Goal: Information Seeking & Learning: Learn about a topic

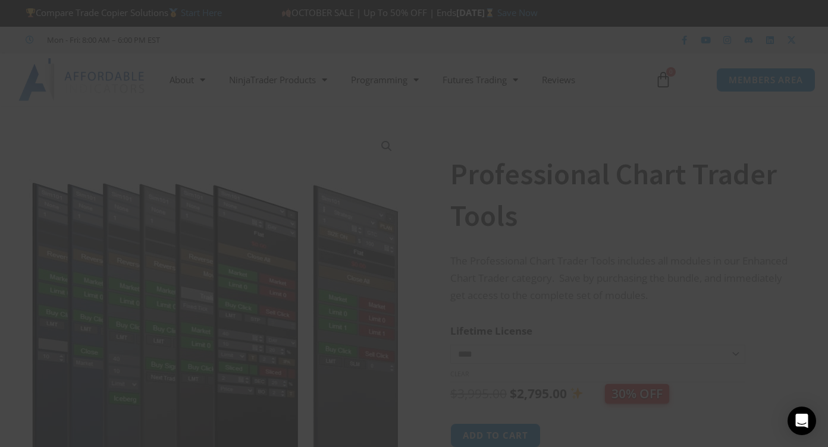
click at [638, 11] on span "SAVE 20% NOW popup" at bounding box center [642, 9] width 19 height 7
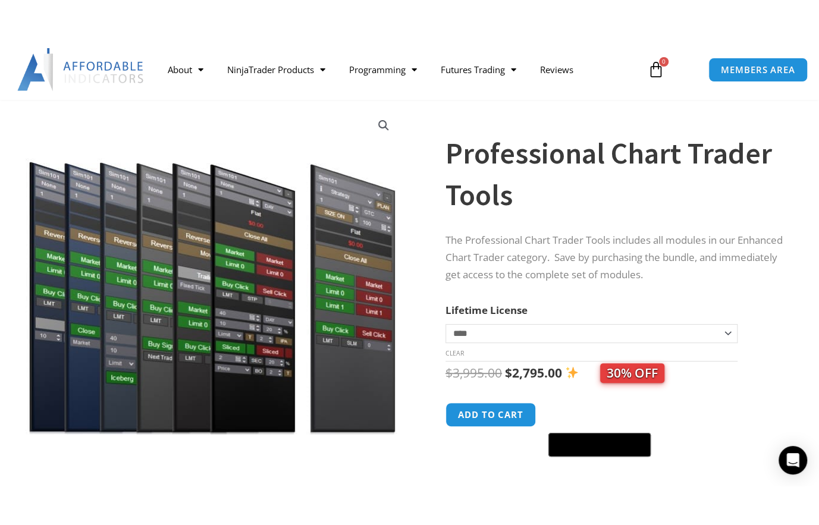
scroll to position [59, 0]
